Goal: Task Accomplishment & Management: Use online tool/utility

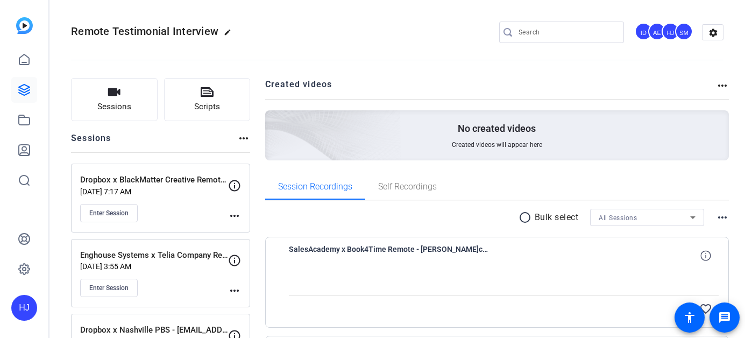
click at [532, 32] on input "Search" at bounding box center [567, 32] width 97 height 13
paste input "Motive Technologies Inc x Cintas GM/Service Manager Project"
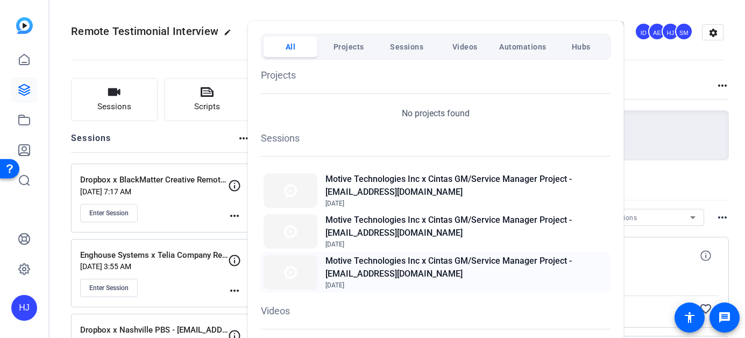
type input "Motive Technologies Inc x Cintas GM/Service Manager Project"
click at [418, 266] on h2 "Motive Technologies Inc x Cintas GM/Service Manager Project - [EMAIL_ADDRESS][D…" at bounding box center [466, 267] width 282 height 26
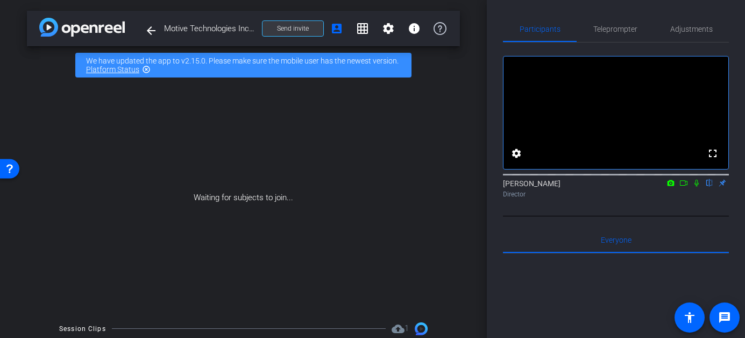
click at [294, 31] on span "Send invite" at bounding box center [293, 28] width 32 height 9
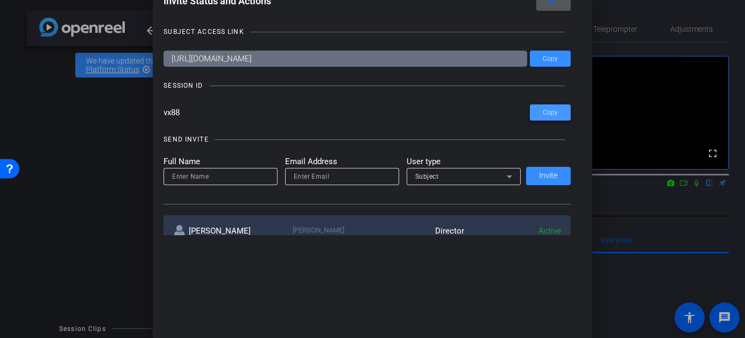
click at [542, 112] on span at bounding box center [550, 113] width 41 height 26
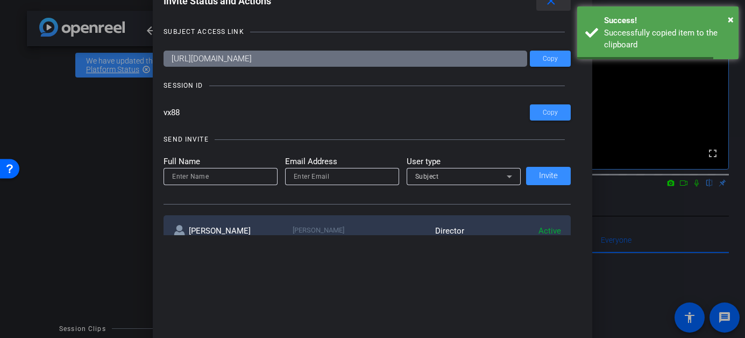
click at [551, 5] on mat-icon "close" at bounding box center [550, 1] width 13 height 13
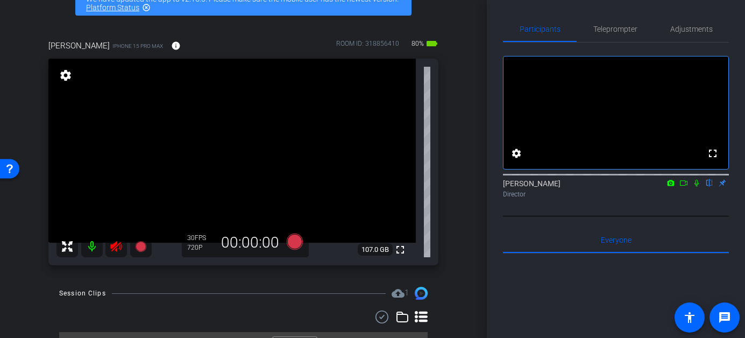
scroll to position [79, 0]
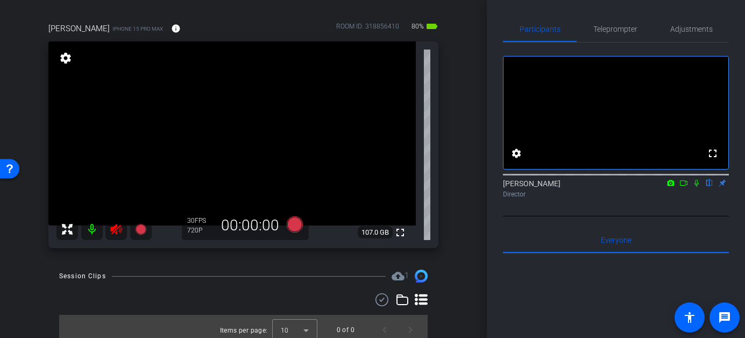
click at [117, 228] on icon at bounding box center [115, 229] width 11 height 11
click at [678, 31] on span "Adjustments" at bounding box center [691, 29] width 42 height 8
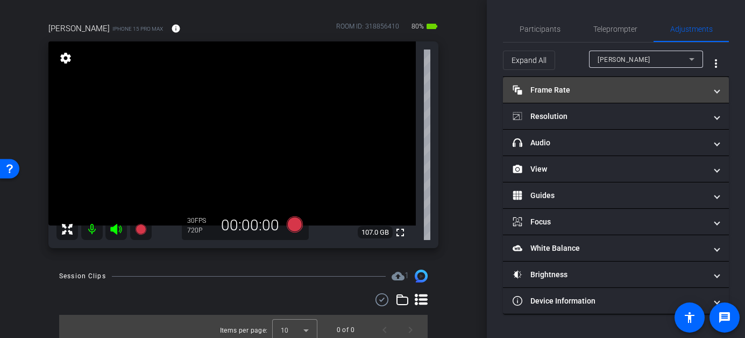
click at [636, 88] on mat-panel-title "Frame Rate Frame Rate" at bounding box center [610, 89] width 194 height 11
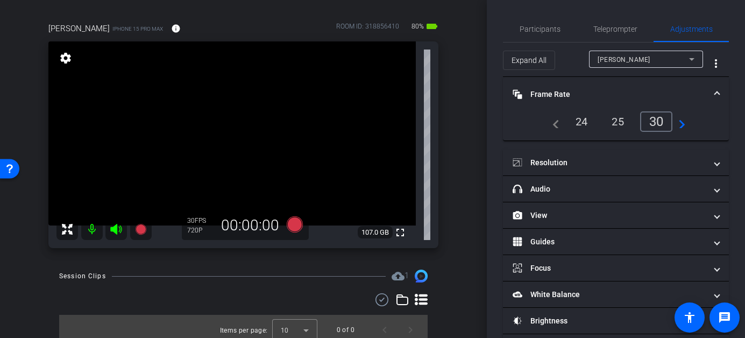
click at [582, 119] on div "24" at bounding box center [581, 121] width 29 height 18
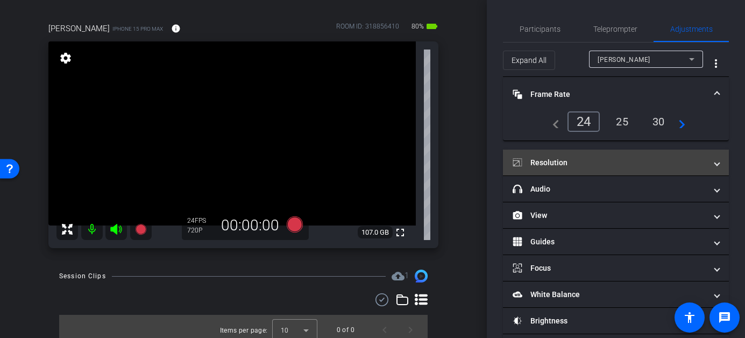
click at [606, 158] on mat-panel-title "Resolution" at bounding box center [610, 162] width 194 height 11
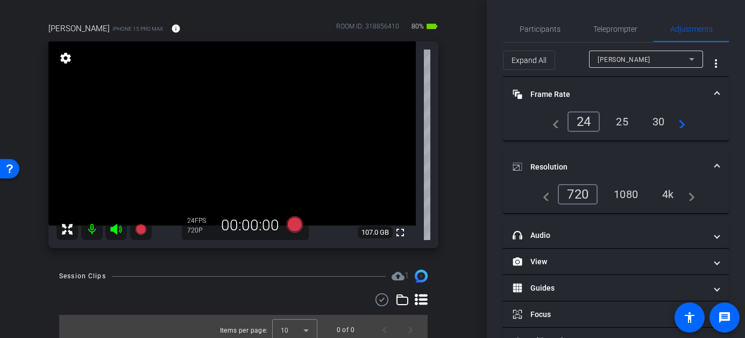
click at [631, 188] on div "1080" at bounding box center [626, 194] width 40 height 18
click at [540, 25] on span "Participants" at bounding box center [540, 29] width 41 height 8
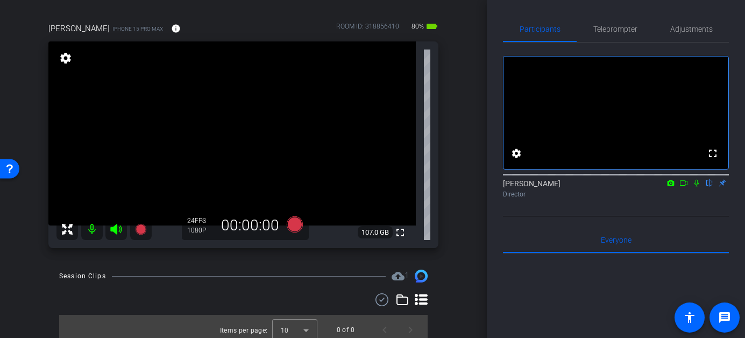
click at [295, 224] on icon at bounding box center [294, 224] width 16 height 16
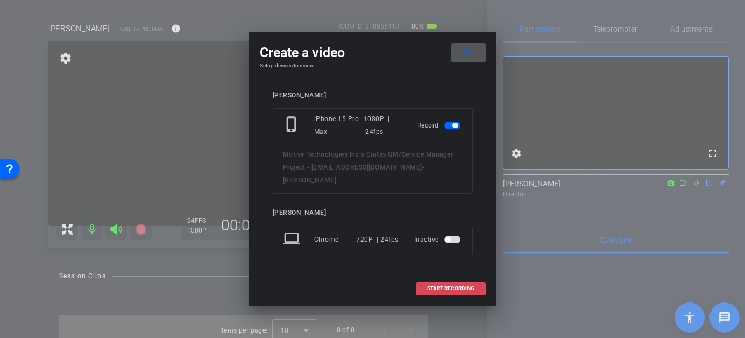
click at [448, 286] on span "START RECORDING" at bounding box center [450, 288] width 47 height 5
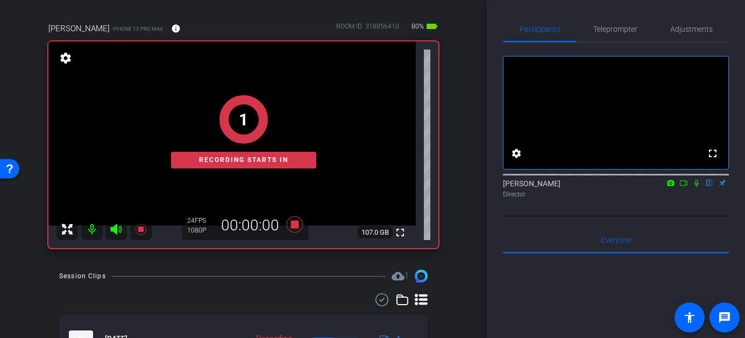
click at [695, 187] on icon at bounding box center [696, 183] width 9 height 8
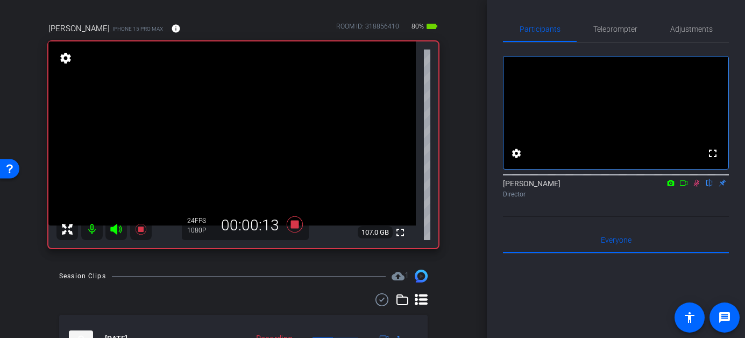
click at [698, 187] on icon at bounding box center [696, 183] width 9 height 8
click at [290, 225] on icon at bounding box center [294, 224] width 16 height 16
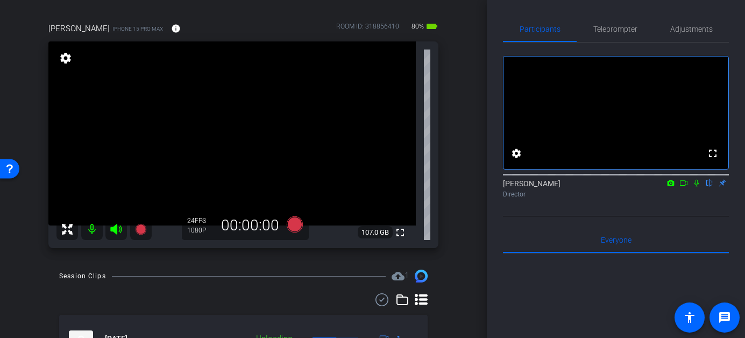
scroll to position [141, 0]
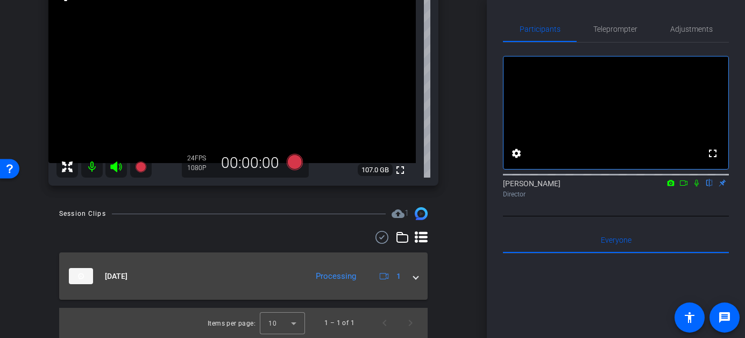
click at [416, 277] on span at bounding box center [416, 276] width 4 height 11
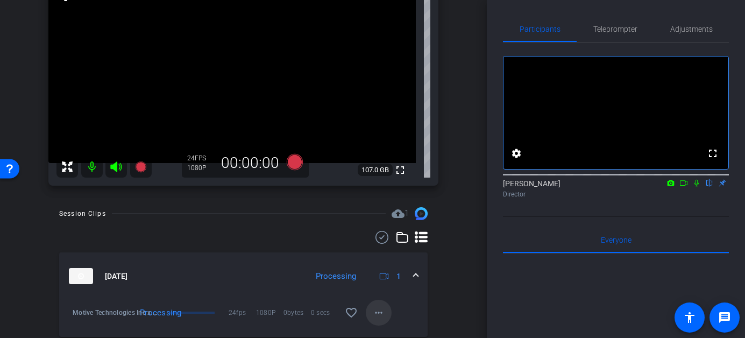
click at [378, 308] on mat-icon "more_horiz" at bounding box center [378, 312] width 13 height 13
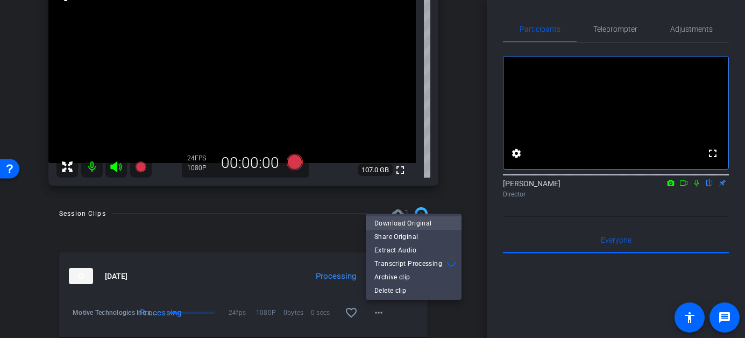
click at [387, 224] on span "Download Original" at bounding box center [413, 223] width 79 height 13
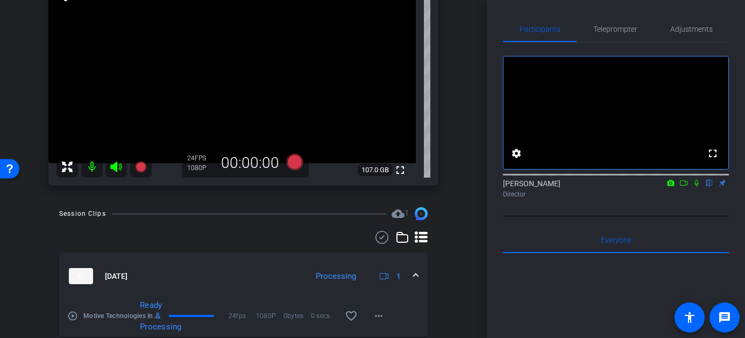
click at [90, 168] on mat-icon at bounding box center [92, 167] width 22 height 22
click at [115, 167] on icon at bounding box center [115, 166] width 11 height 11
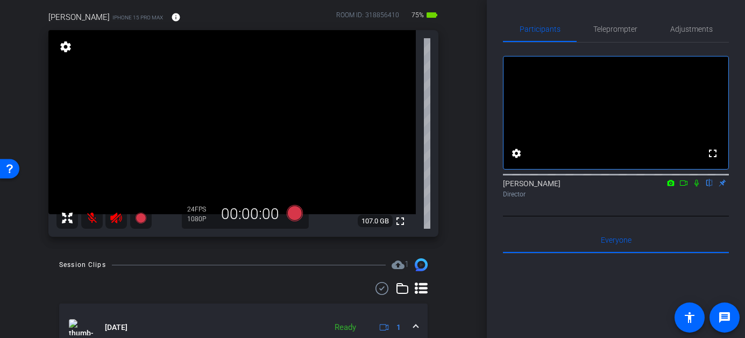
scroll to position [87, 0]
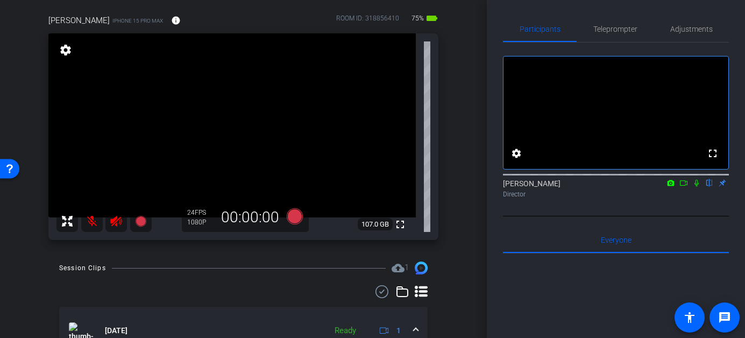
click at [113, 221] on icon at bounding box center [115, 221] width 11 height 11
click at [89, 223] on mat-icon at bounding box center [92, 221] width 22 height 22
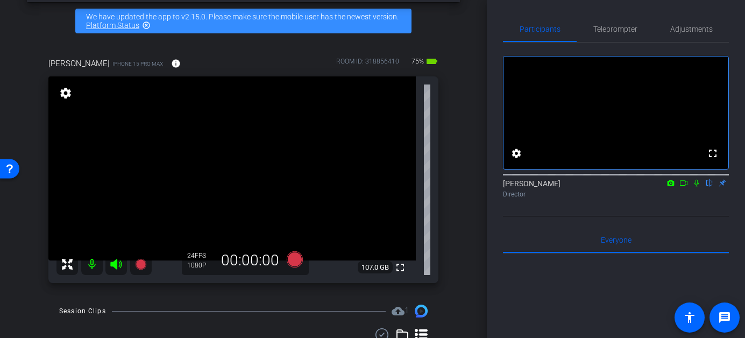
scroll to position [46, 0]
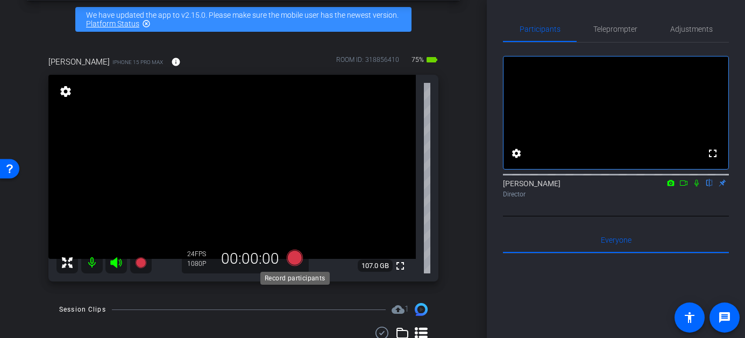
click at [296, 262] on icon at bounding box center [294, 258] width 16 height 16
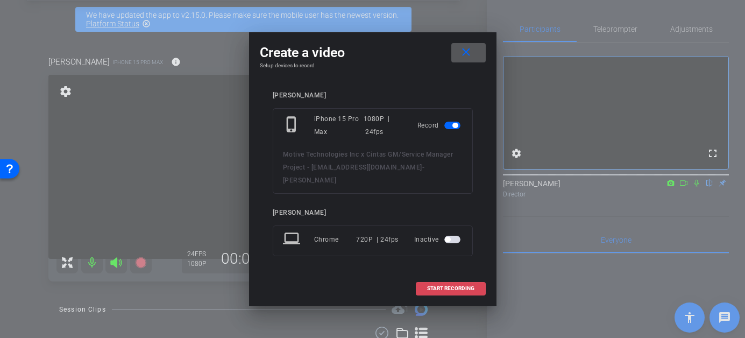
click at [446, 286] on span "START RECORDING" at bounding box center [450, 288] width 47 height 5
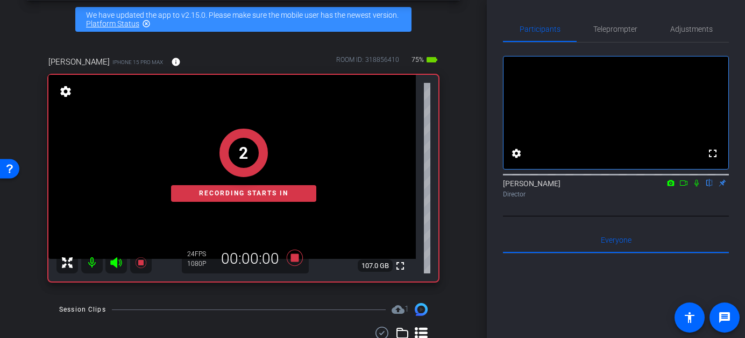
click at [684, 187] on icon at bounding box center [683, 183] width 9 height 8
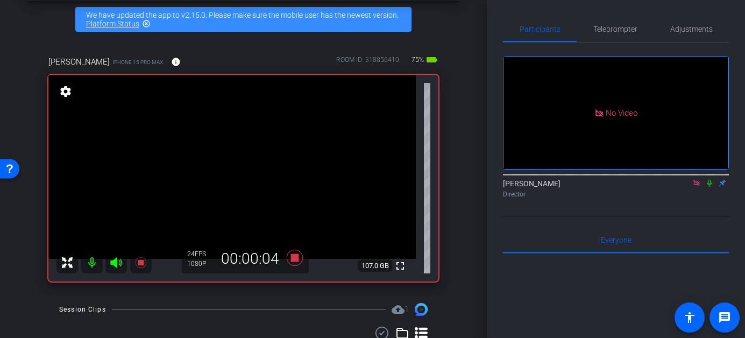
click at [708, 187] on icon at bounding box center [709, 183] width 4 height 7
click at [713, 187] on icon at bounding box center [709, 183] width 9 height 8
click at [709, 187] on icon at bounding box center [709, 183] width 4 height 7
click at [709, 187] on icon at bounding box center [710, 183] width 6 height 7
click at [709, 187] on icon at bounding box center [709, 183] width 4 height 7
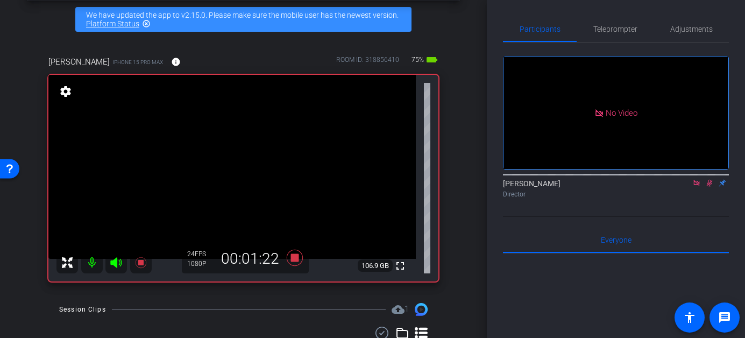
click at [709, 187] on icon at bounding box center [710, 183] width 6 height 7
click at [710, 187] on icon at bounding box center [709, 183] width 9 height 8
click at [710, 187] on icon at bounding box center [709, 183] width 4 height 7
click at [710, 187] on icon at bounding box center [710, 183] width 6 height 7
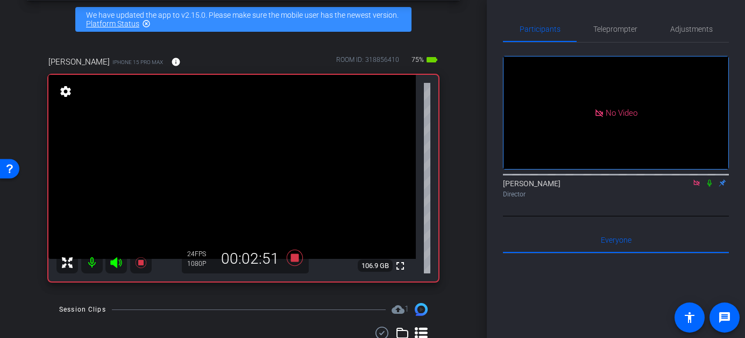
click at [710, 187] on icon at bounding box center [709, 183] width 4 height 7
click at [709, 187] on icon at bounding box center [710, 183] width 6 height 7
click at [709, 187] on icon at bounding box center [709, 183] width 9 height 8
click at [709, 187] on icon at bounding box center [710, 183] width 6 height 7
click at [708, 187] on icon at bounding box center [709, 183] width 9 height 8
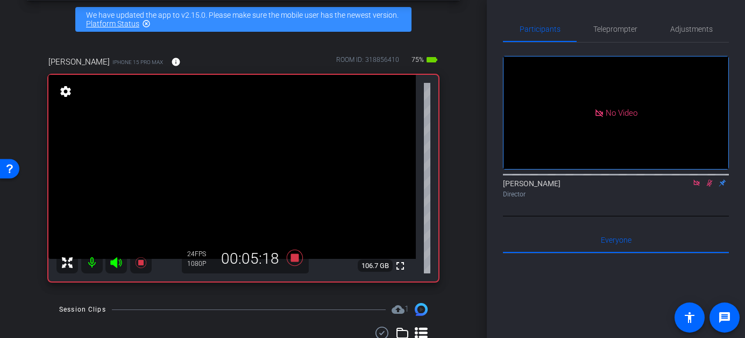
click at [709, 187] on icon at bounding box center [709, 183] width 9 height 8
click at [708, 187] on icon at bounding box center [709, 183] width 4 height 7
click at [706, 187] on icon at bounding box center [709, 183] width 9 height 8
click at [708, 187] on icon at bounding box center [709, 183] width 9 height 8
click at [708, 187] on icon at bounding box center [710, 183] width 6 height 7
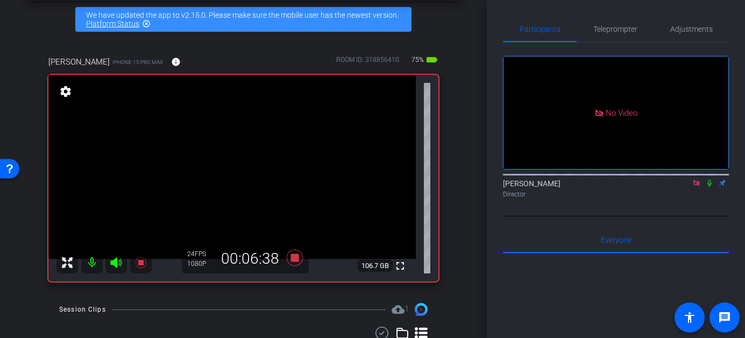
click at [709, 187] on icon at bounding box center [709, 183] width 4 height 7
click at [708, 187] on icon at bounding box center [709, 183] width 9 height 8
click at [707, 187] on icon at bounding box center [709, 183] width 9 height 8
click at [709, 187] on icon at bounding box center [709, 183] width 9 height 8
click at [710, 187] on icon at bounding box center [709, 183] width 9 height 8
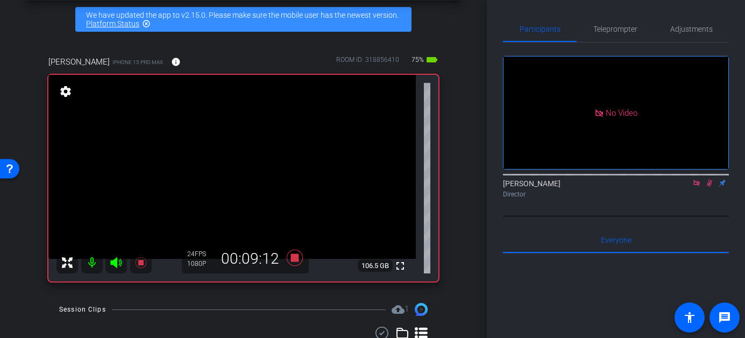
click at [710, 187] on icon at bounding box center [709, 183] width 9 height 8
click at [709, 187] on icon at bounding box center [709, 183] width 9 height 8
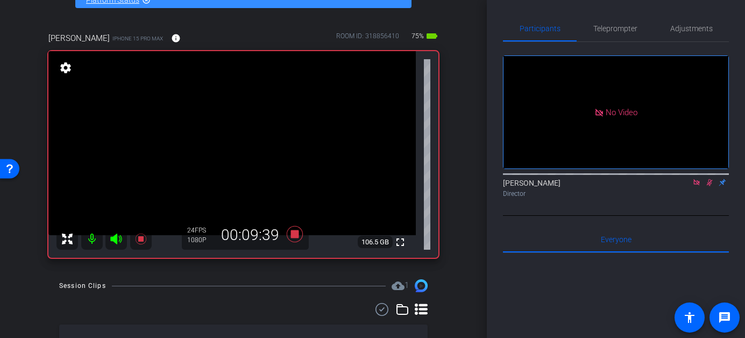
scroll to position [66, 0]
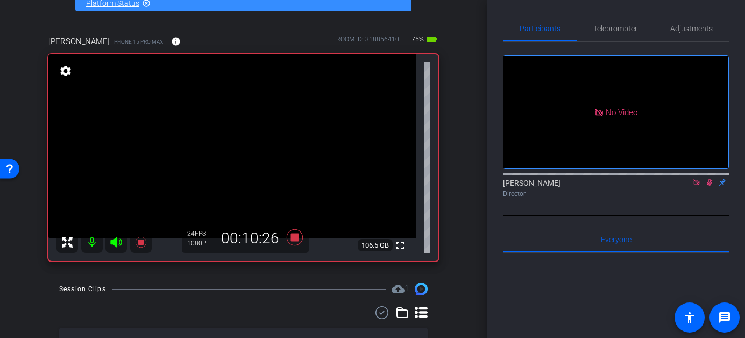
click at [714, 187] on mat-icon at bounding box center [709, 182] width 13 height 10
click at [707, 186] on icon at bounding box center [709, 183] width 9 height 8
click at [710, 186] on icon at bounding box center [709, 183] width 9 height 8
click at [709, 186] on icon at bounding box center [709, 183] width 9 height 8
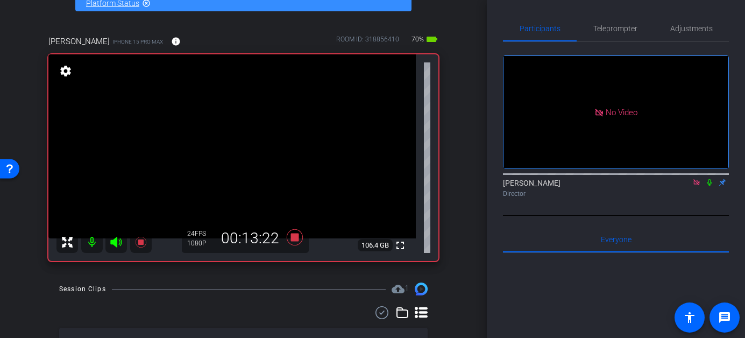
click at [709, 186] on icon at bounding box center [709, 183] width 9 height 8
click at [708, 186] on icon at bounding box center [709, 182] width 4 height 7
click at [709, 186] on icon at bounding box center [710, 182] width 6 height 7
click at [710, 198] on div "Heather Jacoby Director" at bounding box center [616, 187] width 226 height 21
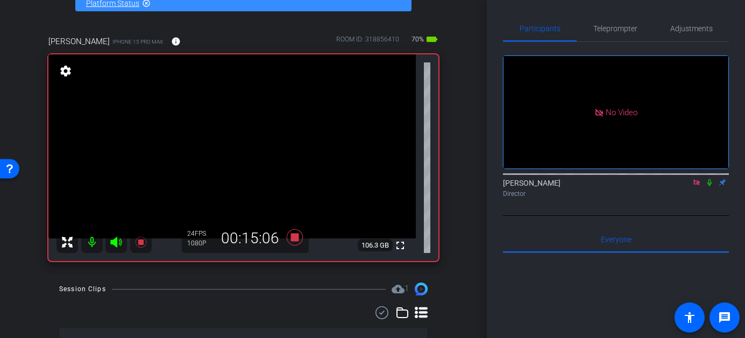
click at [708, 186] on icon at bounding box center [709, 183] width 9 height 8
click at [711, 186] on icon at bounding box center [709, 183] width 9 height 8
click at [707, 186] on icon at bounding box center [709, 183] width 9 height 8
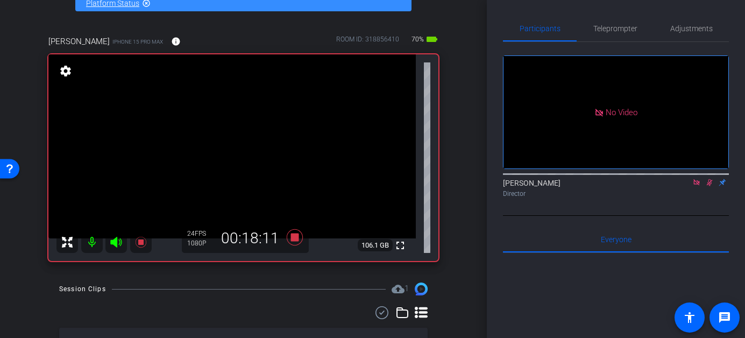
click at [708, 186] on icon at bounding box center [710, 182] width 6 height 7
click at [708, 186] on icon at bounding box center [709, 182] width 4 height 7
click at [711, 186] on icon at bounding box center [709, 183] width 9 height 8
click at [696, 185] on icon at bounding box center [696, 182] width 6 height 6
click at [698, 186] on icon at bounding box center [696, 183] width 9 height 8
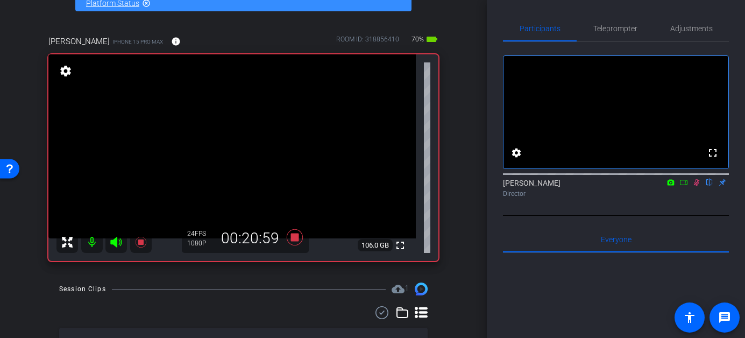
click at [695, 186] on icon at bounding box center [697, 182] width 6 height 7
click at [695, 186] on icon at bounding box center [696, 182] width 4 height 7
click at [695, 187] on mat-icon at bounding box center [696, 182] width 13 height 10
click at [696, 186] on icon at bounding box center [696, 183] width 9 height 8
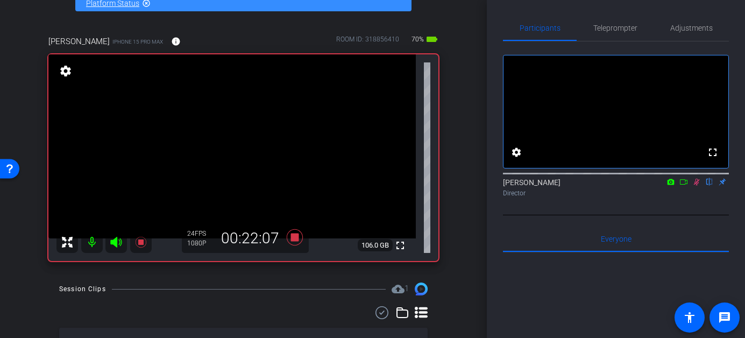
click at [695, 186] on icon at bounding box center [697, 182] width 6 height 7
click at [696, 186] on icon at bounding box center [696, 182] width 9 height 8
click at [695, 186] on icon at bounding box center [696, 182] width 9 height 8
click at [286, 239] on icon at bounding box center [295, 237] width 26 height 19
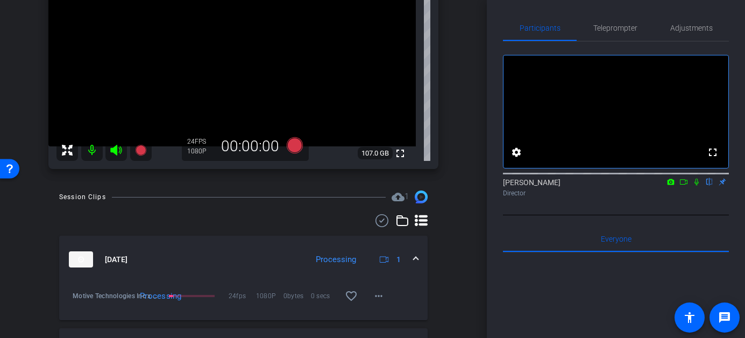
scroll to position [167, 0]
